Goal: Information Seeking & Learning: Learn about a topic

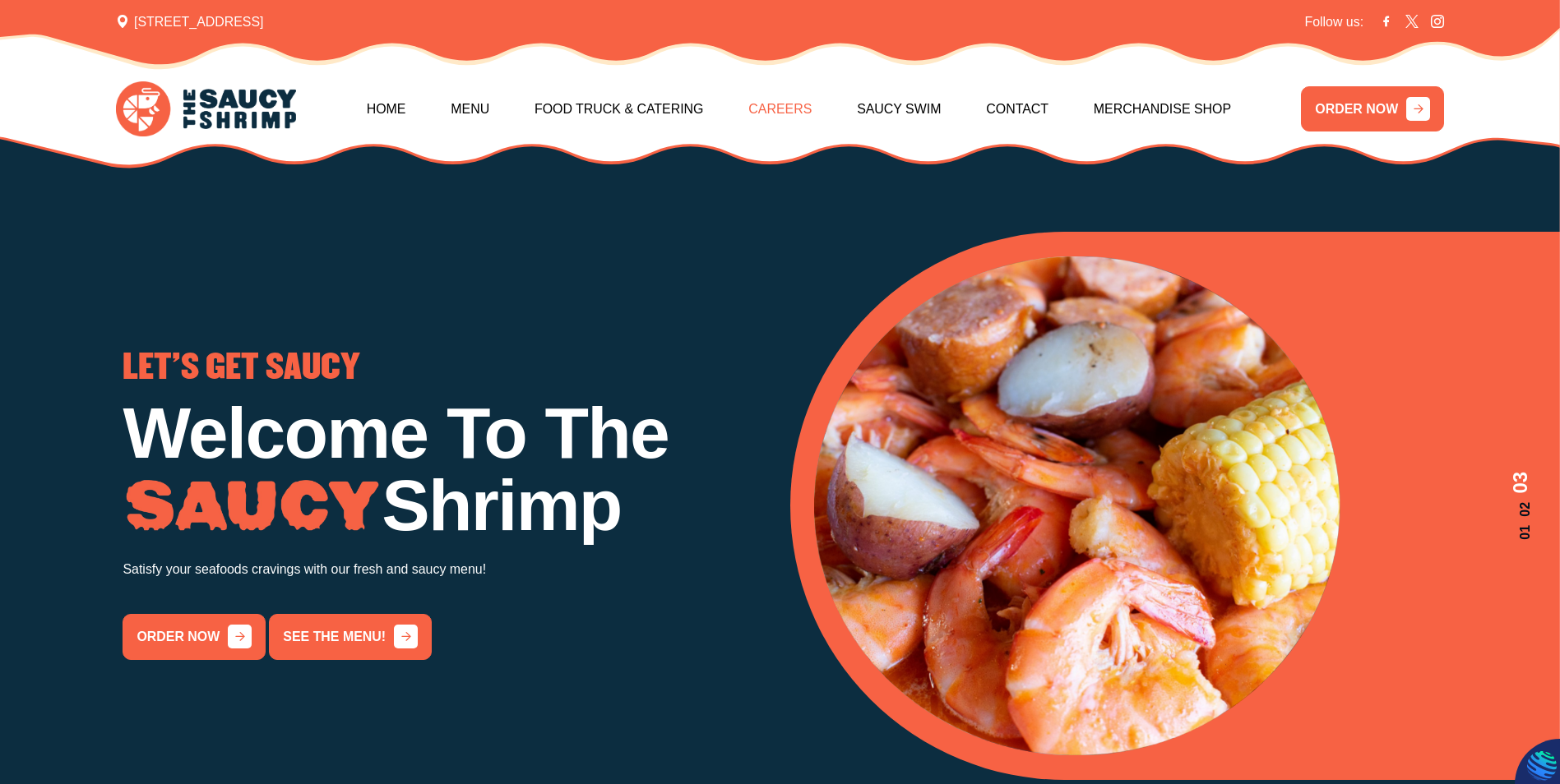
click at [796, 121] on link "Careers" at bounding box center [780, 109] width 63 height 70
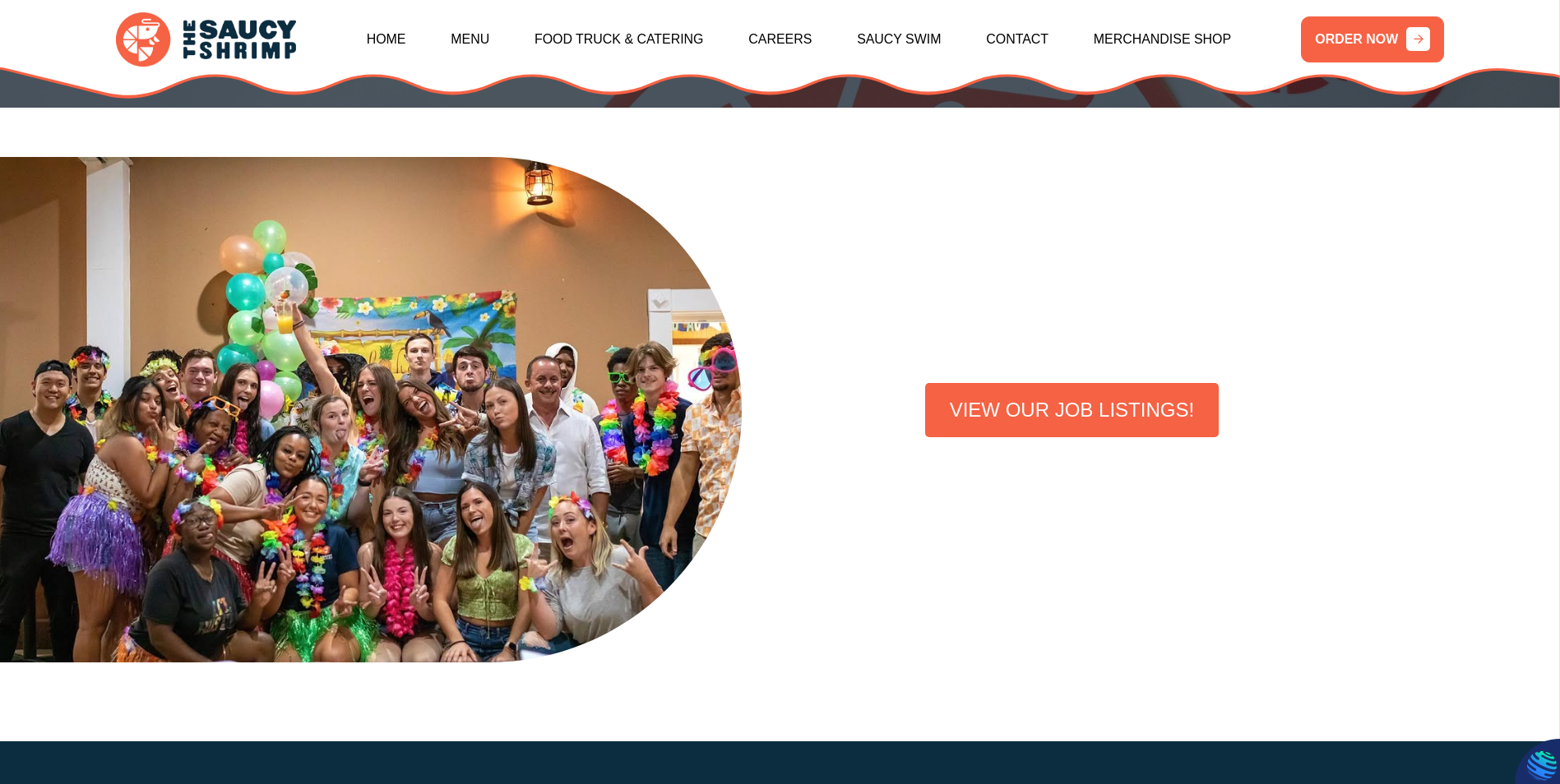
scroll to position [411, 0]
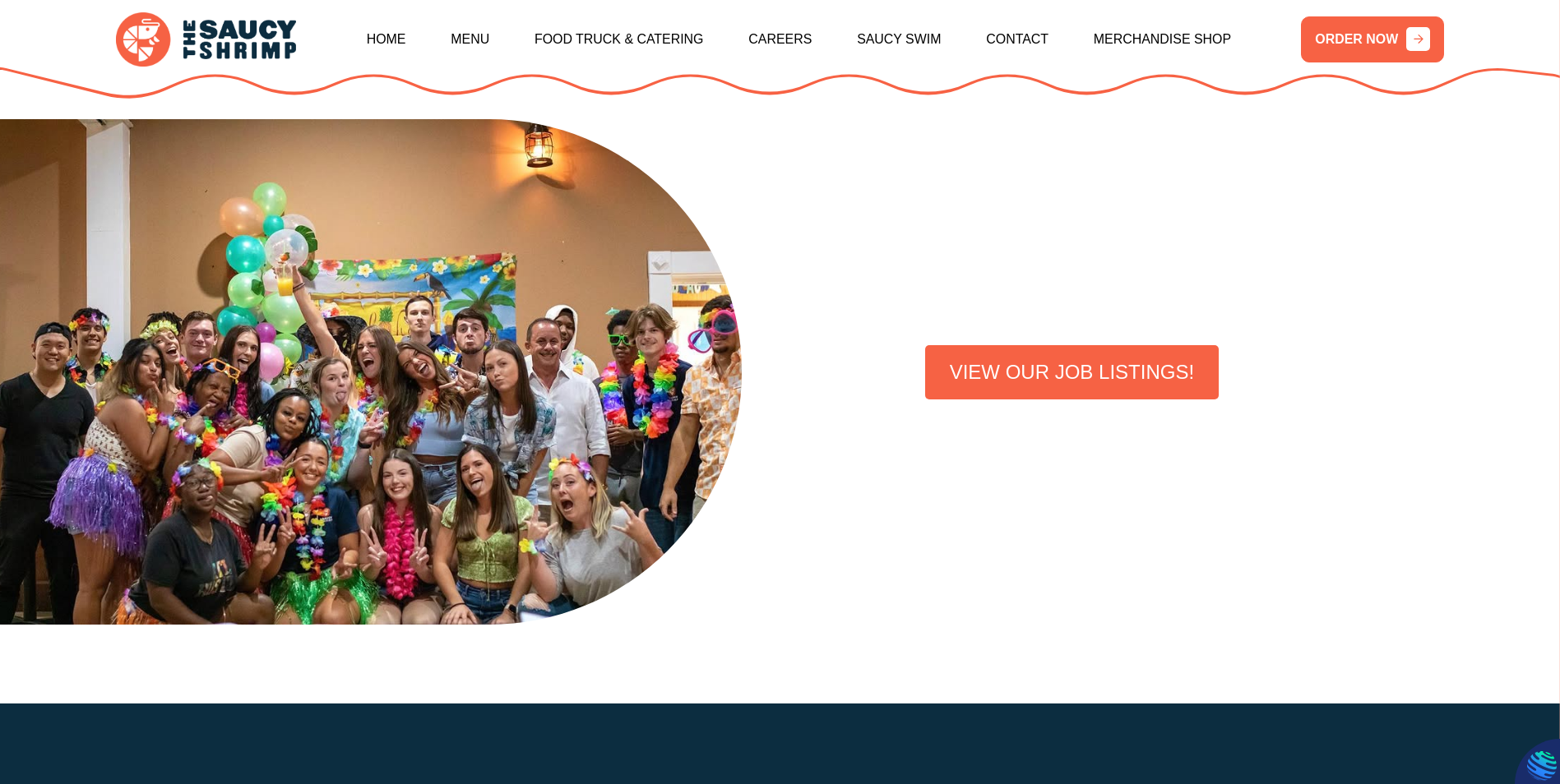
click at [1129, 374] on link "VIEW OUR JOB LISTINGS!" at bounding box center [1071, 372] width 293 height 54
click at [483, 43] on link "Menu" at bounding box center [470, 39] width 38 height 70
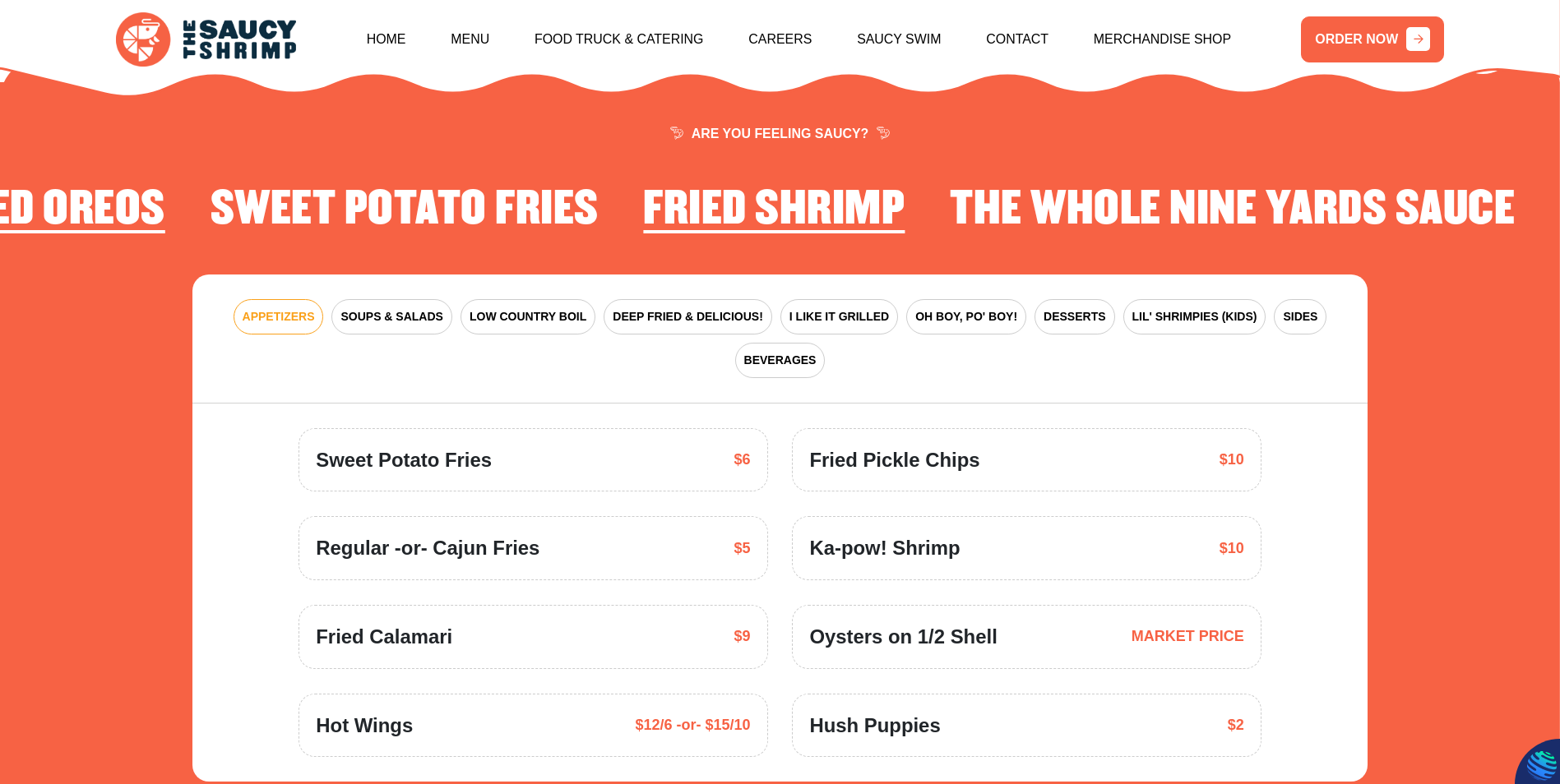
scroll to position [2415, 0]
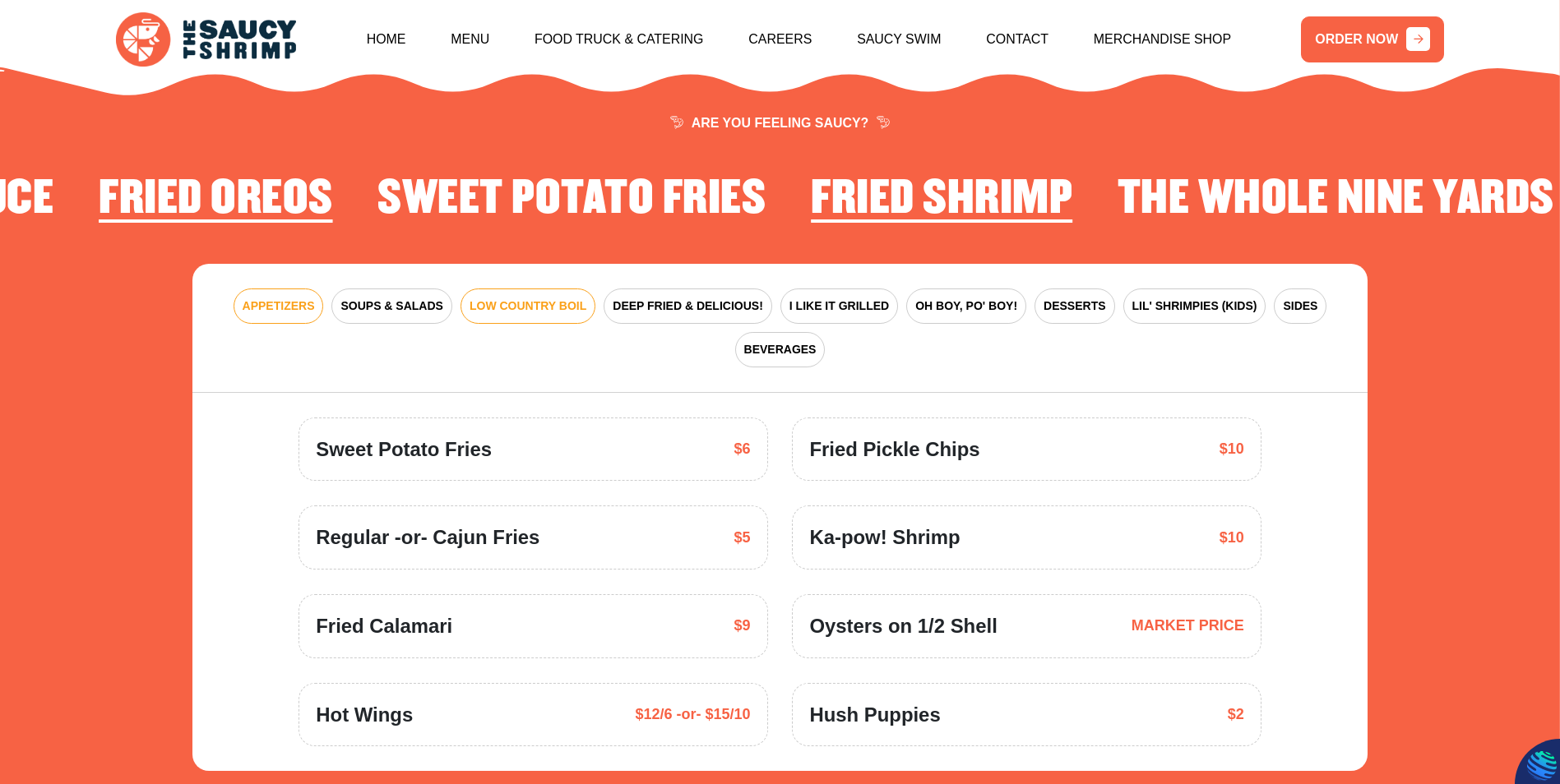
click at [503, 299] on button "LOW COUNTRY BOIL" at bounding box center [527, 306] width 135 height 36
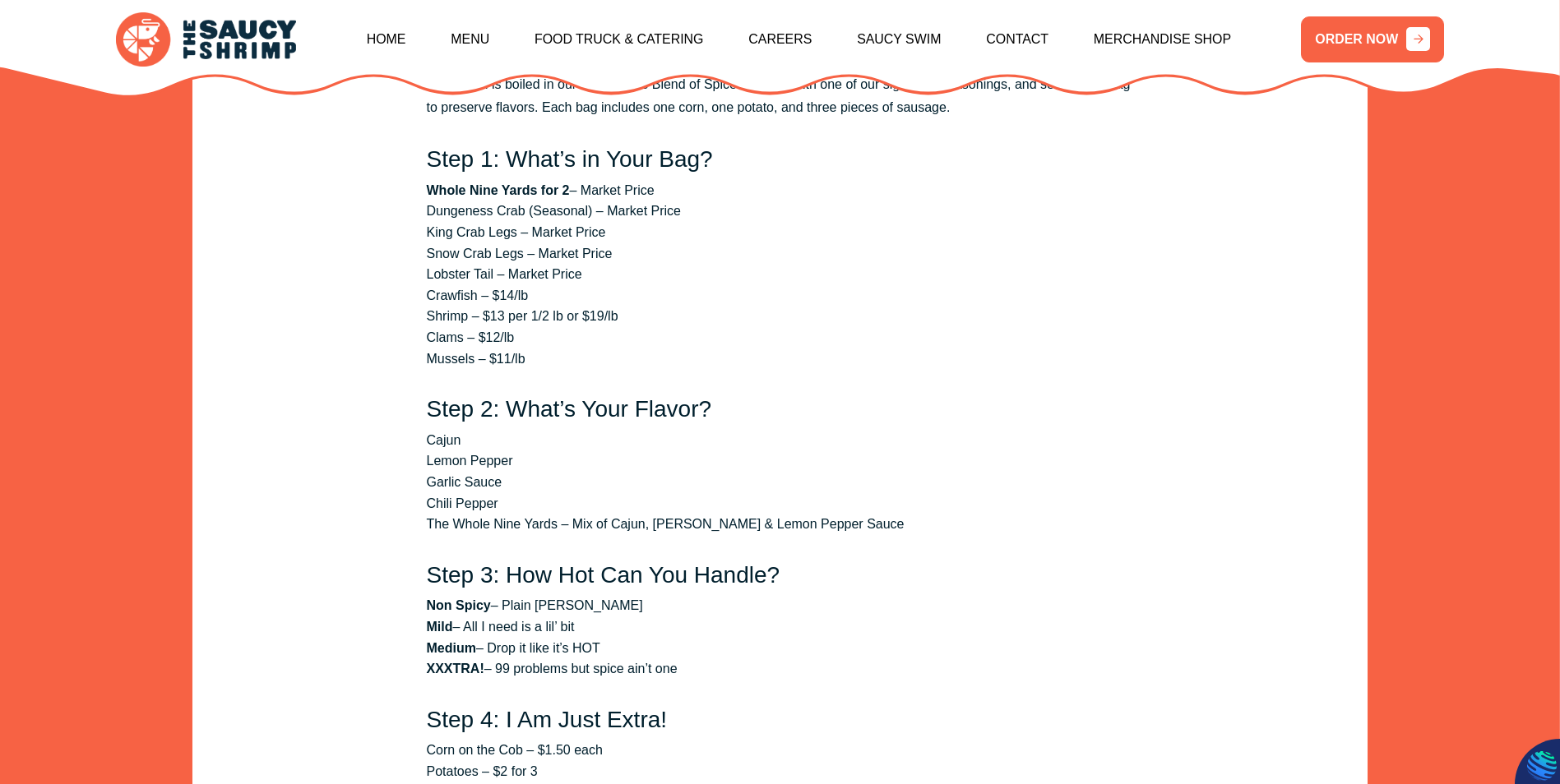
scroll to position [3237, 0]
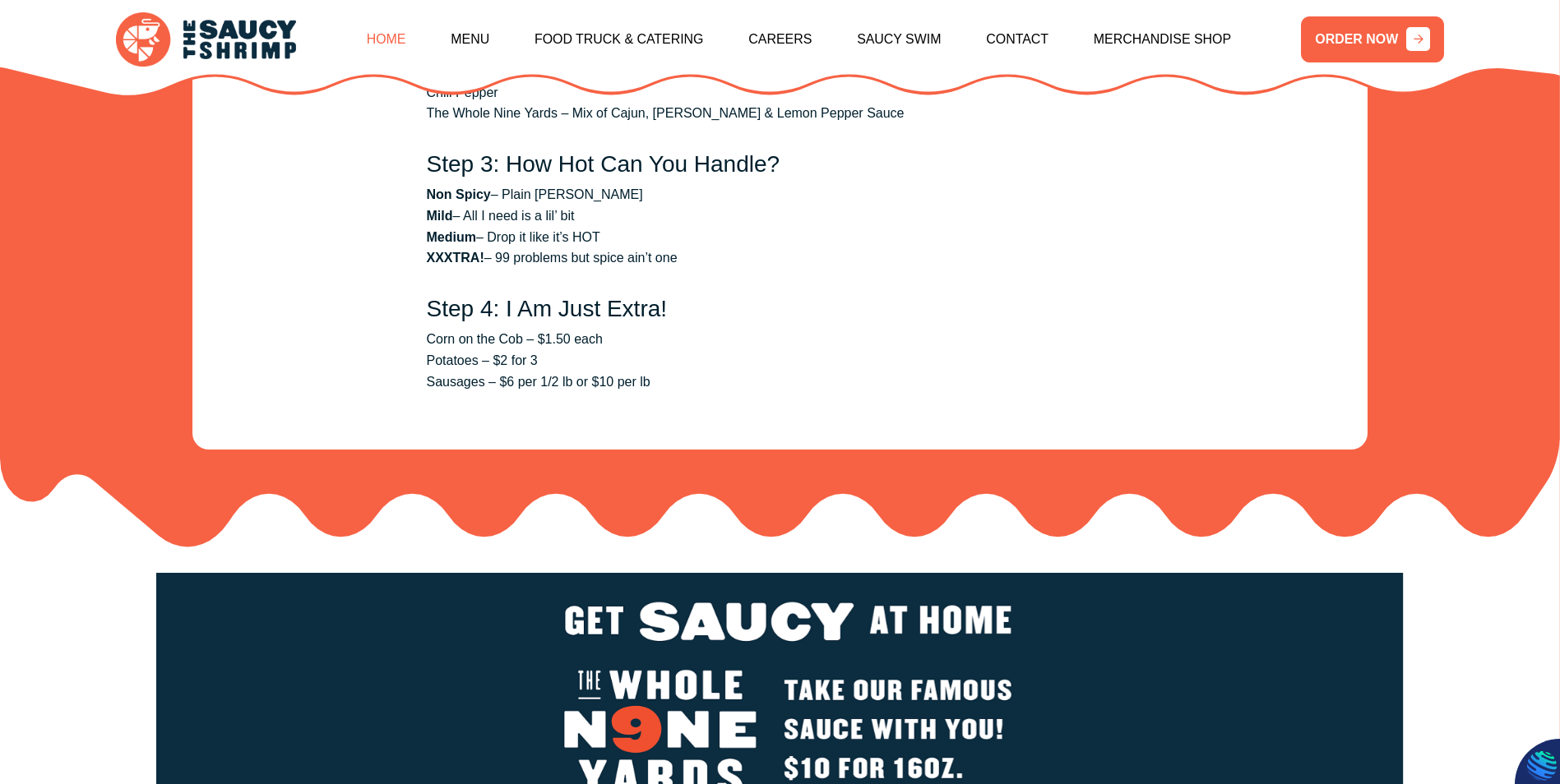
click at [406, 50] on link "Home" at bounding box center [387, 39] width 39 height 70
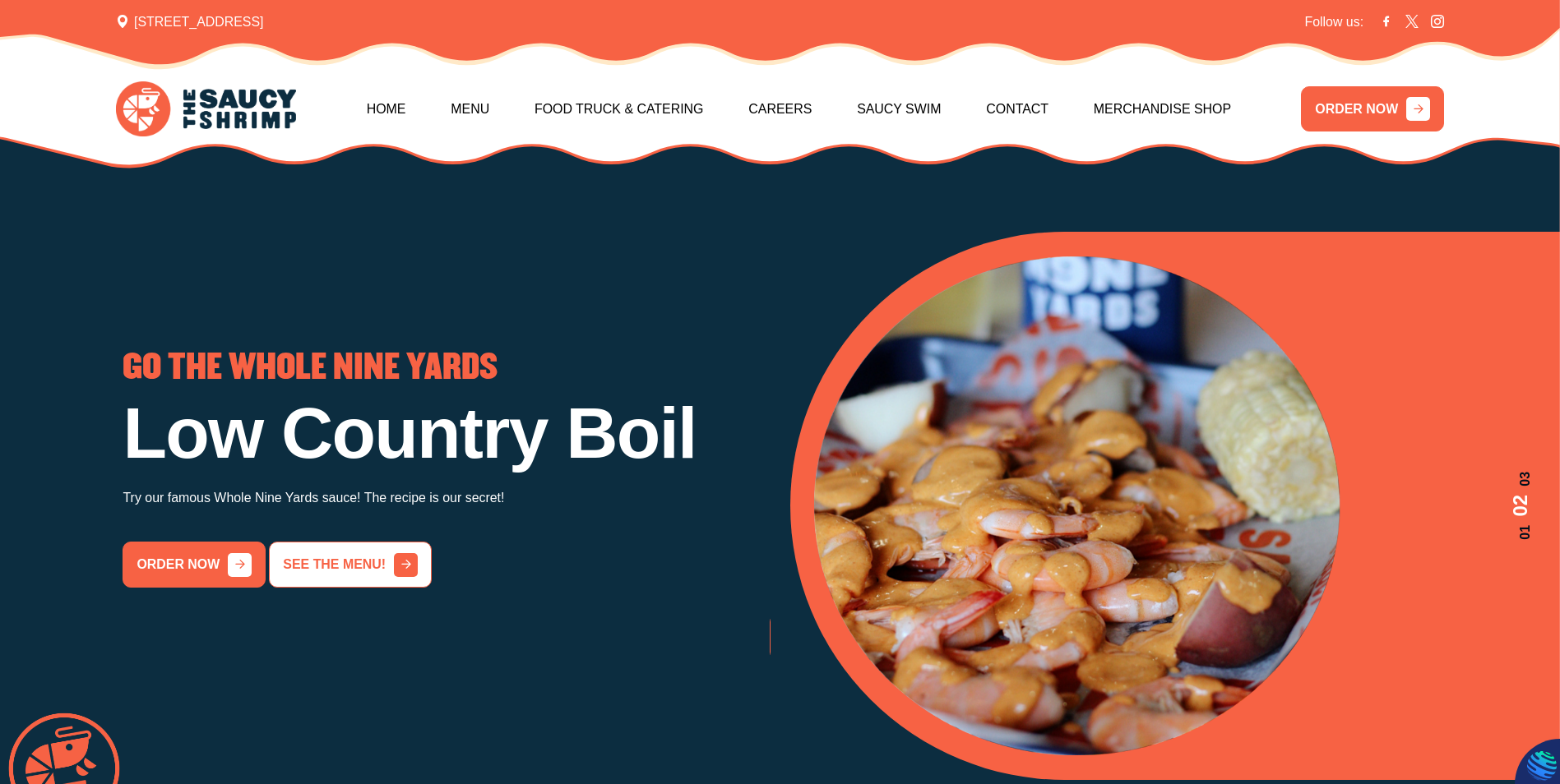
click at [310, 558] on link "See the menu!" at bounding box center [350, 565] width 162 height 46
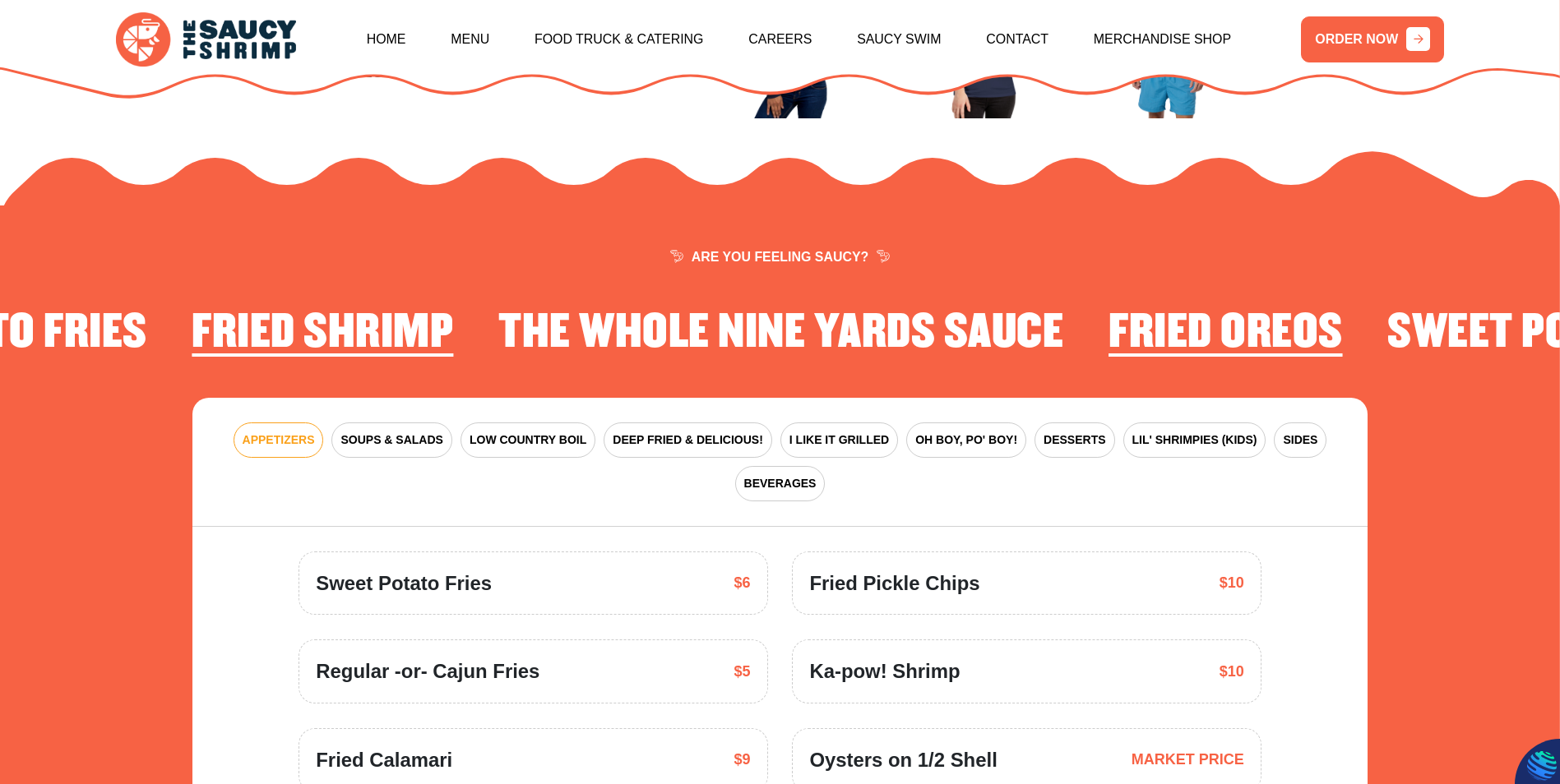
scroll to position [2415, 0]
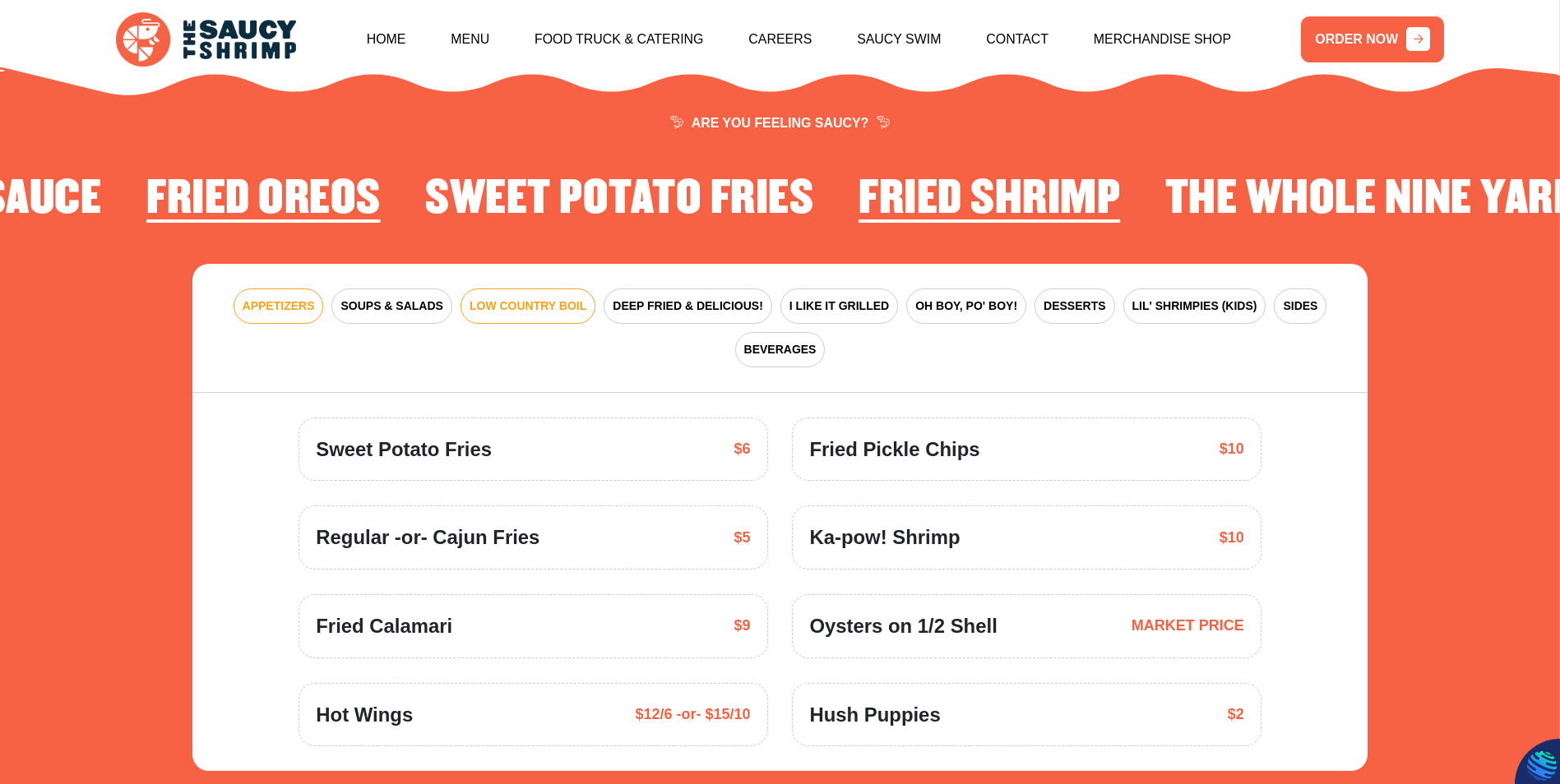
click at [498, 298] on span "LOW COUNTRY BOIL" at bounding box center [527, 306] width 117 height 17
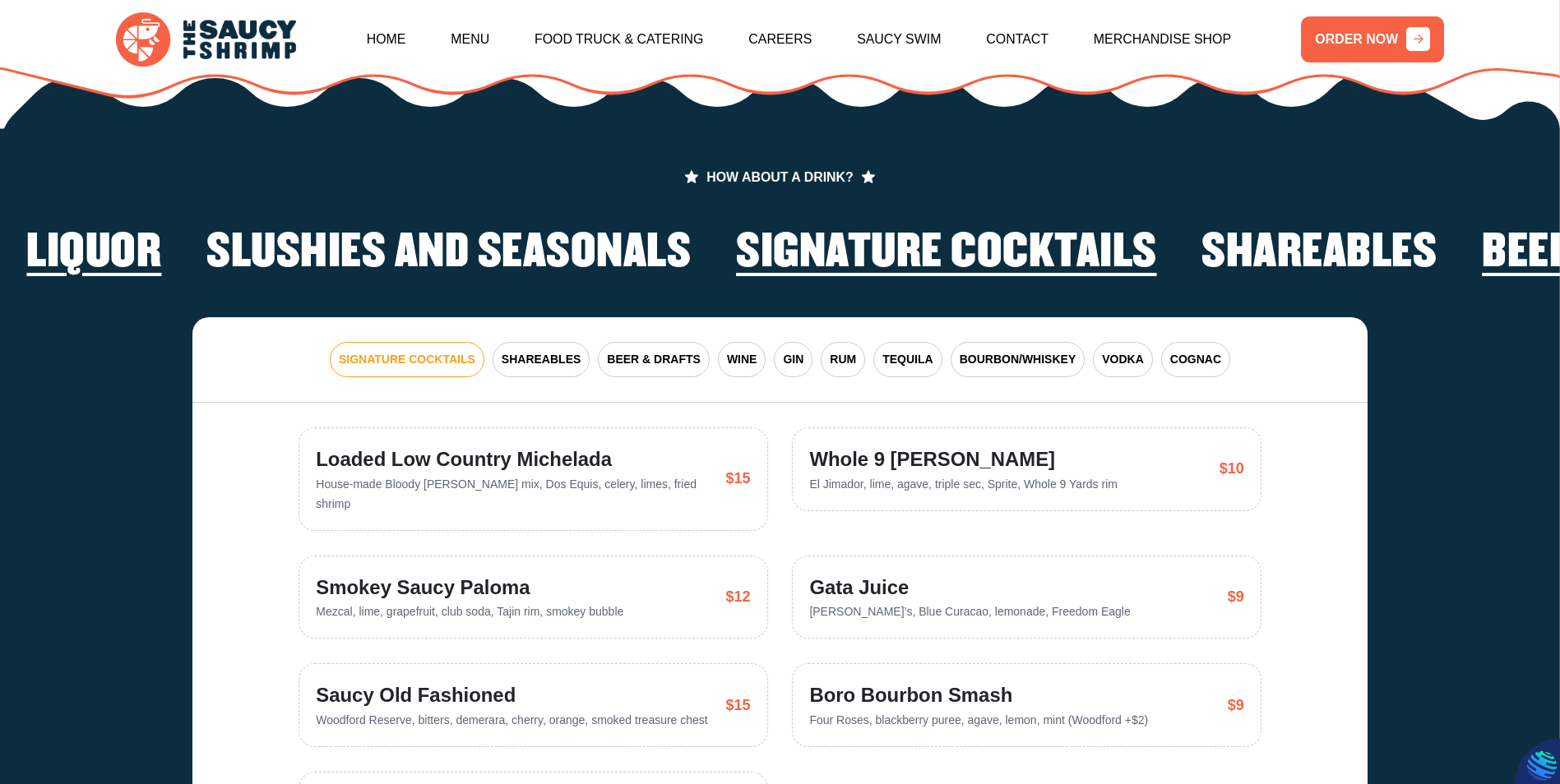
scroll to position [4059, 0]
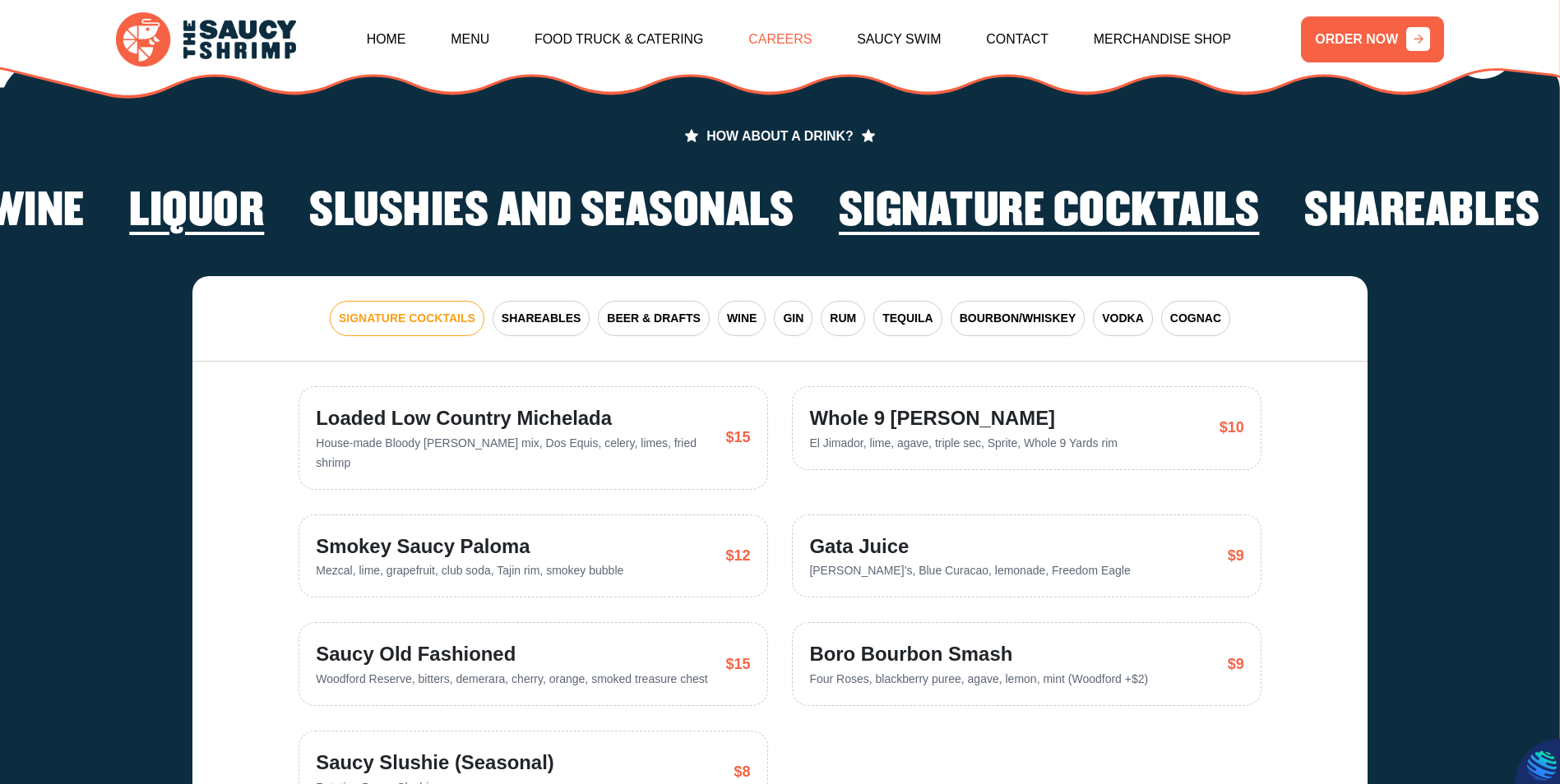
click at [786, 32] on link "Careers" at bounding box center [780, 39] width 63 height 70
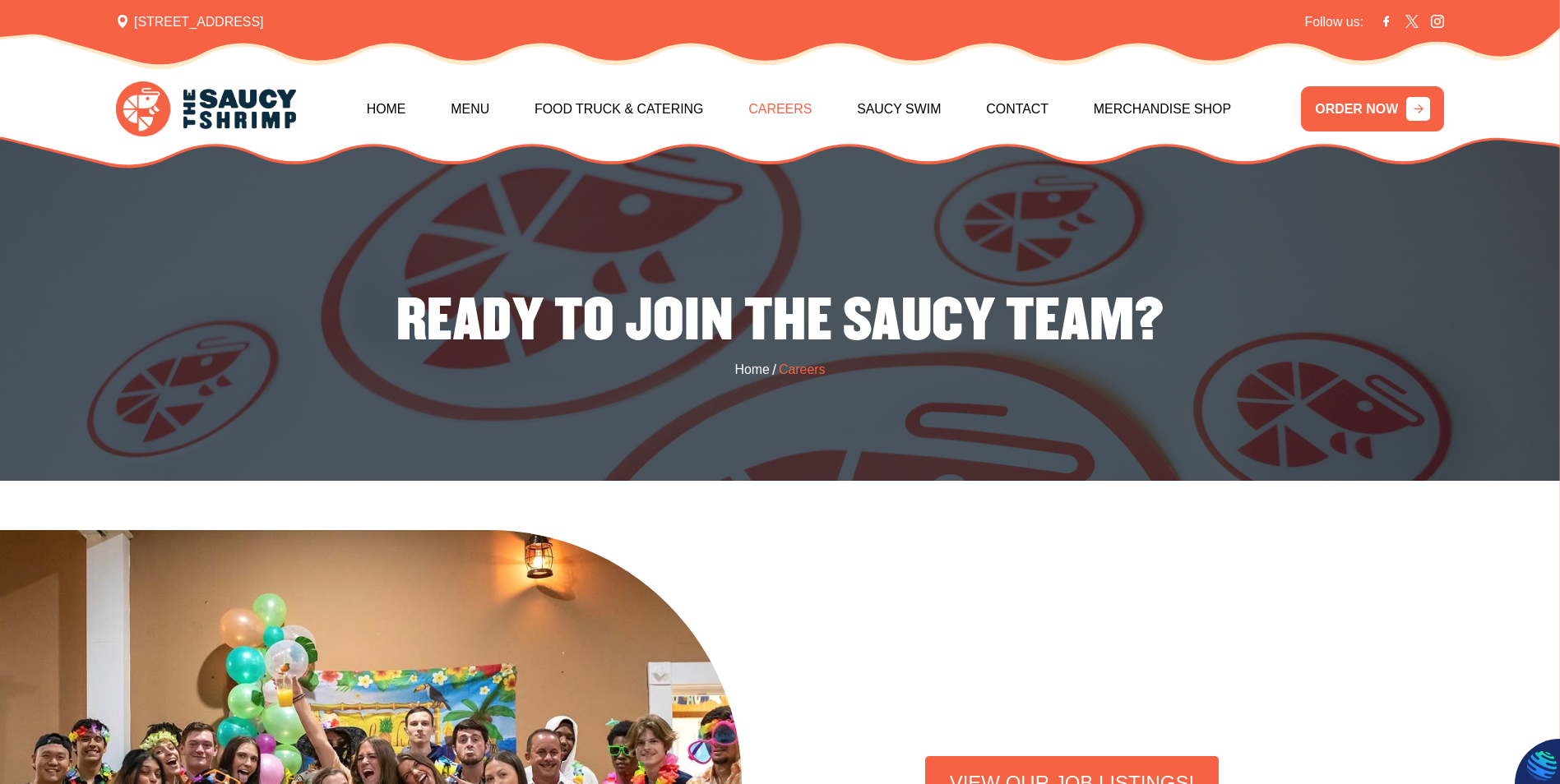
click at [789, 114] on link "Careers" at bounding box center [780, 109] width 63 height 70
click at [755, 376] on link "Home" at bounding box center [751, 370] width 35 height 20
